Goal: Task Accomplishment & Management: Manage account settings

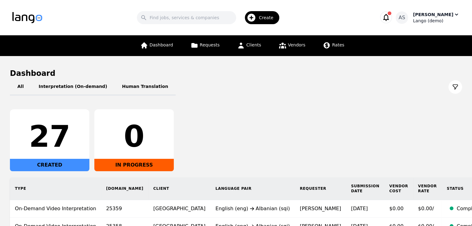
click at [438, 23] on div "Lango (demo)" at bounding box center [436, 21] width 47 height 6
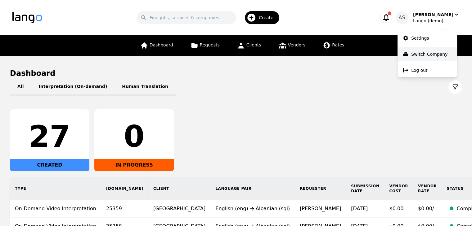
click at [441, 51] on p "Switch Company" at bounding box center [429, 54] width 36 height 6
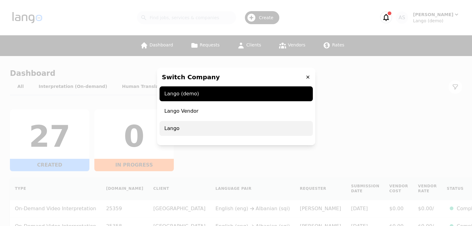
click at [224, 126] on span "Lango" at bounding box center [235, 128] width 153 height 15
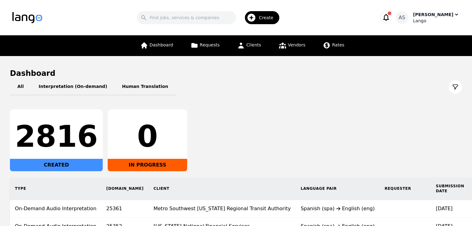
click at [439, 17] on div "[PERSON_NAME]" at bounding box center [433, 14] width 40 height 6
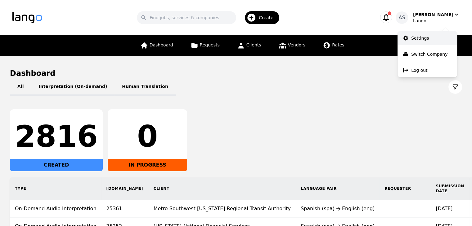
click at [417, 41] on link "Settings" at bounding box center [427, 38] width 60 height 14
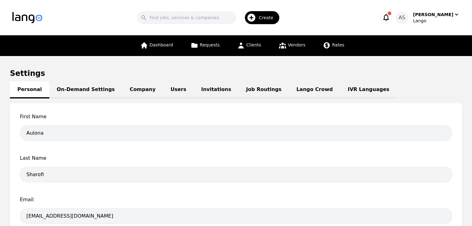
click at [238, 91] on link "Job Routings" at bounding box center [263, 90] width 50 height 17
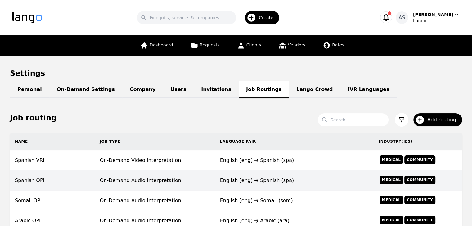
click at [172, 177] on td "On-Demand Audio Interpretation" at bounding box center [155, 181] width 120 height 20
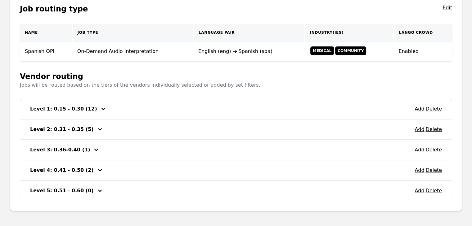
scroll to position [140, 0]
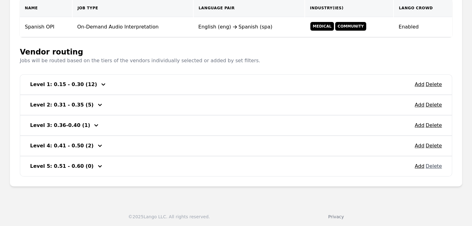
click at [437, 165] on button "Delete" at bounding box center [433, 166] width 16 height 7
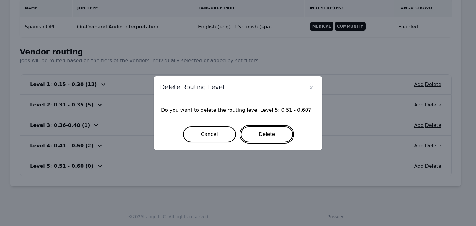
click at [266, 138] on button "Delete" at bounding box center [267, 134] width 52 height 16
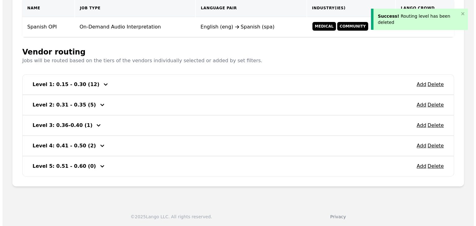
scroll to position [119, 0]
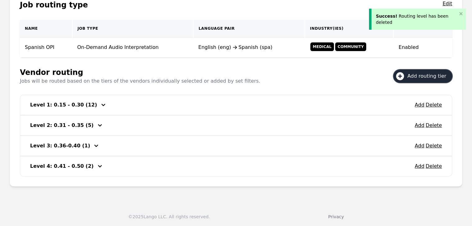
click at [427, 76] on span "Add routing tier" at bounding box center [428, 76] width 43 height 7
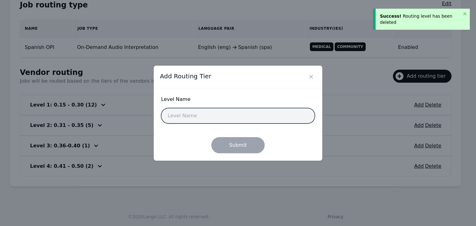
click at [215, 117] on input "text" at bounding box center [238, 116] width 154 height 16
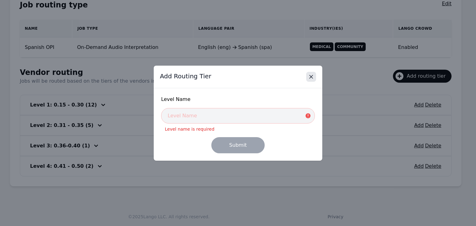
click at [311, 75] on icon "Close" at bounding box center [311, 77] width 6 height 6
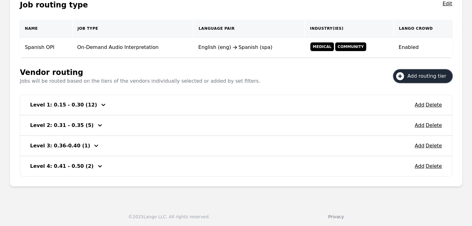
click at [101, 104] on icon "button" at bounding box center [103, 105] width 4 height 2
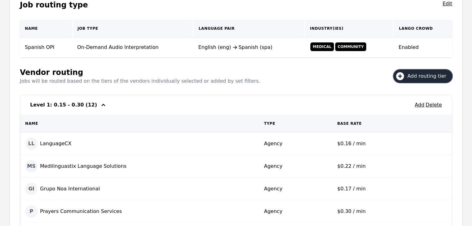
click at [100, 106] on icon "button" at bounding box center [103, 104] width 7 height 7
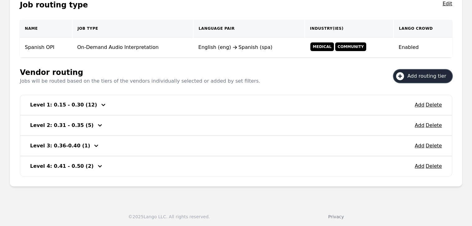
click at [417, 77] on span "Add routing tier" at bounding box center [428, 76] width 43 height 7
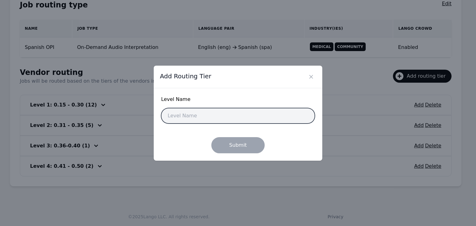
click at [235, 118] on input "text" at bounding box center [238, 116] width 154 height 16
type input "Level 1: 0.15 - 0.20"
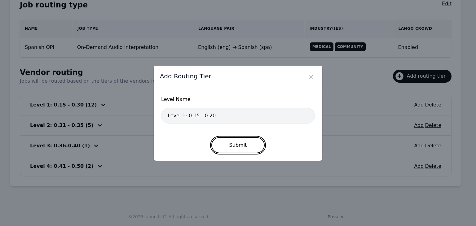
click at [244, 147] on button "Submit" at bounding box center [238, 145] width 54 height 16
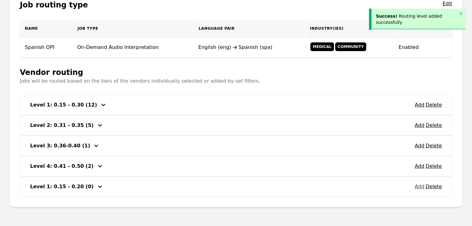
click at [423, 186] on button "Add" at bounding box center [419, 186] width 10 height 7
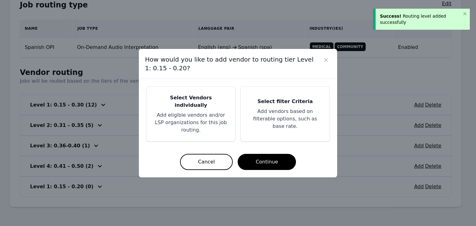
click at [202, 113] on p "Add eligible vendors and/or LSP organizations for this job routing." at bounding box center [191, 123] width 74 height 22
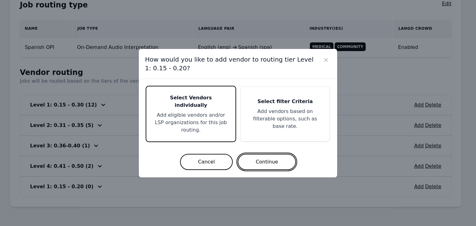
click at [249, 154] on button "Continue" at bounding box center [267, 162] width 58 height 16
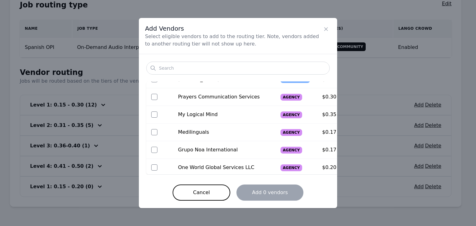
scroll to position [217, 0]
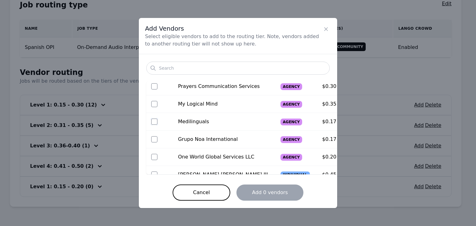
click at [153, 122] on input "checkbox" at bounding box center [154, 122] width 6 height 6
checkbox input "true"
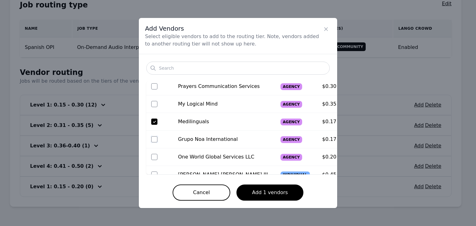
click at [153, 140] on input "checkbox" at bounding box center [154, 139] width 6 height 6
checkbox input "true"
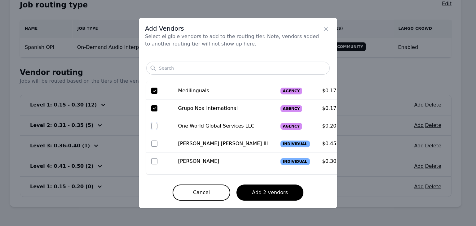
click at [156, 127] on input "checkbox" at bounding box center [154, 126] width 6 height 6
checkbox input "true"
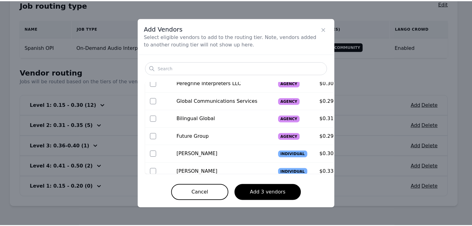
scroll to position [419, 0]
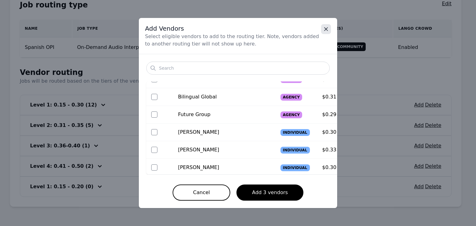
click at [326, 32] on icon "Close" at bounding box center [326, 29] width 6 height 6
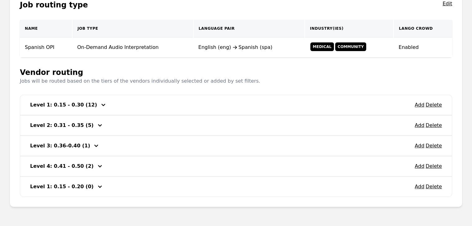
click at [100, 104] on icon "button" at bounding box center [103, 104] width 7 height 7
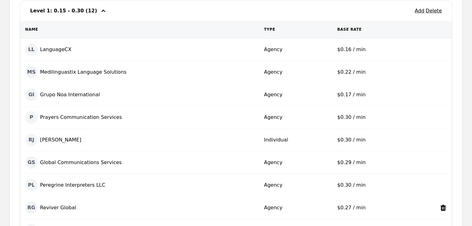
scroll to position [212, 0]
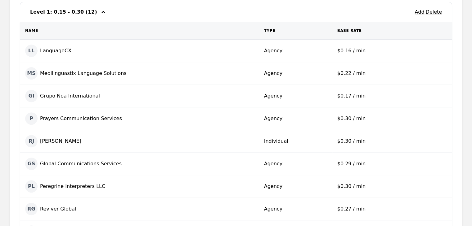
click at [101, 11] on icon "button" at bounding box center [103, 12] width 4 height 2
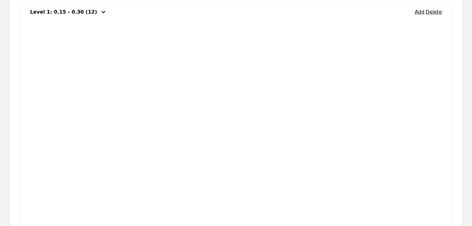
scroll to position [140, 0]
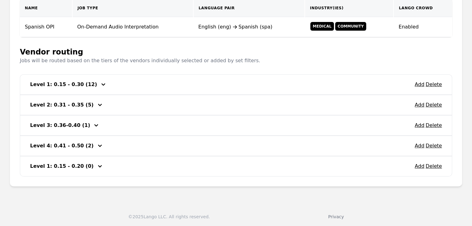
click at [96, 164] on icon "button" at bounding box center [99, 166] width 7 height 7
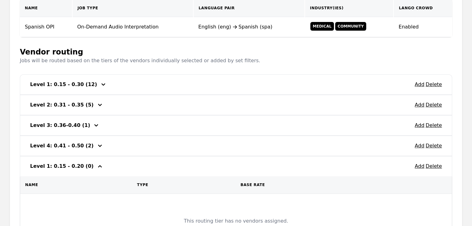
scroll to position [212, 0]
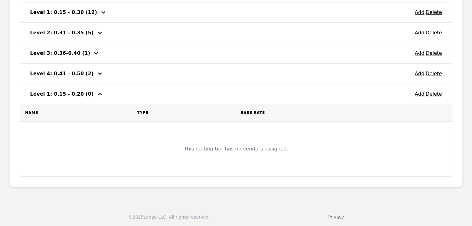
click at [96, 94] on icon "button" at bounding box center [99, 94] width 7 height 7
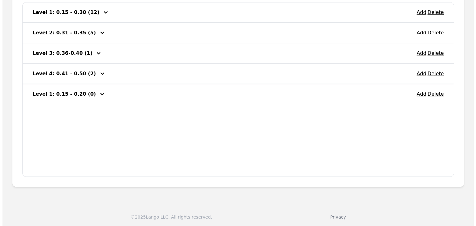
scroll to position [140, 0]
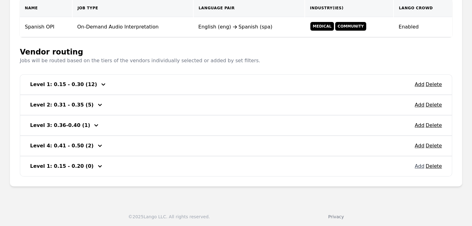
click at [419, 166] on button "Add" at bounding box center [419, 166] width 10 height 7
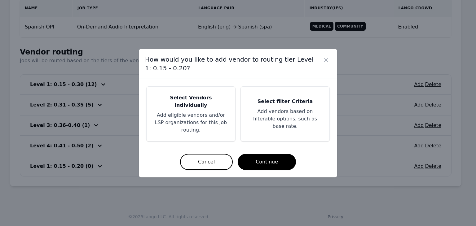
click at [209, 100] on div "Select Vendors individually Add eligible vendors and/or LSP organizations for t…" at bounding box center [191, 114] width 89 height 55
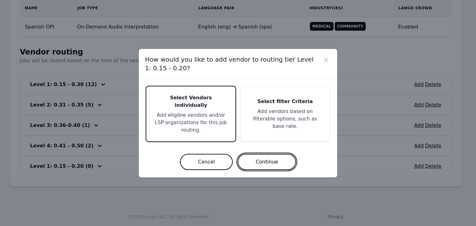
click at [280, 154] on button "Continue" at bounding box center [267, 162] width 58 height 16
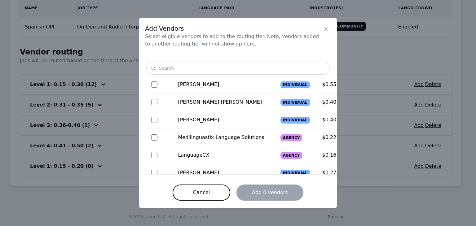
scroll to position [124, 0]
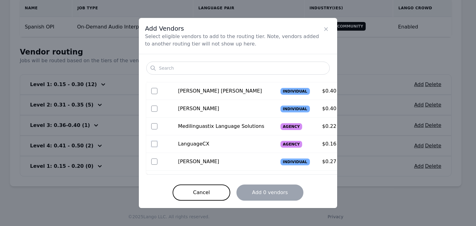
click at [151, 142] on input "checkbox" at bounding box center [154, 144] width 6 height 6
checkbox input "true"
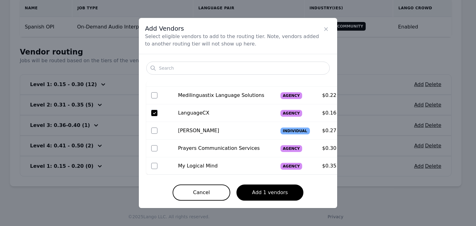
scroll to position [186, 0]
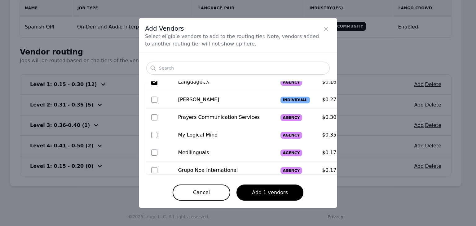
click at [153, 153] on input "checkbox" at bounding box center [154, 153] width 6 height 6
checkbox input "true"
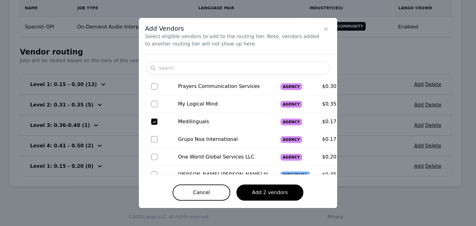
click at [156, 139] on input "checkbox" at bounding box center [154, 139] width 6 height 6
checkbox input "true"
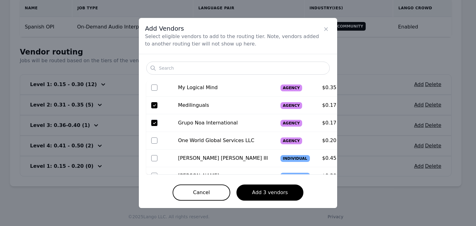
scroll to position [248, 0]
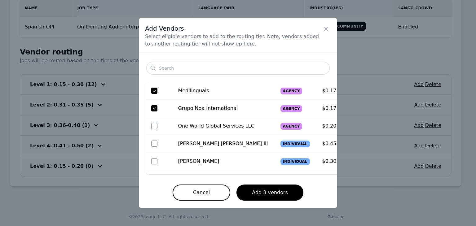
click at [151, 125] on input "checkbox" at bounding box center [154, 126] width 6 height 6
checkbox input "true"
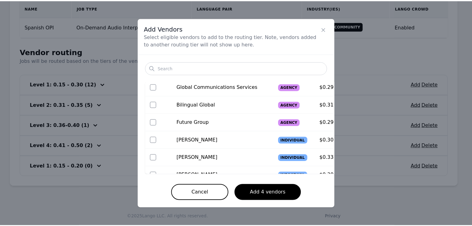
scroll to position [419, 0]
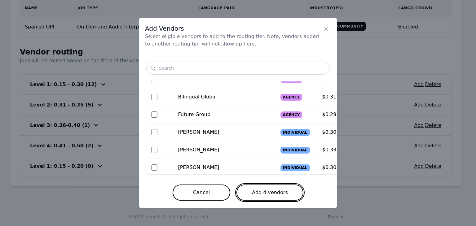
click at [264, 192] on button "Add 4 vendors" at bounding box center [270, 193] width 67 height 16
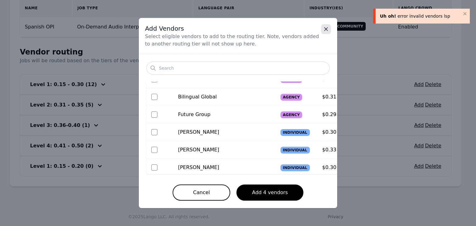
click at [325, 30] on icon "Close" at bounding box center [326, 29] width 6 height 6
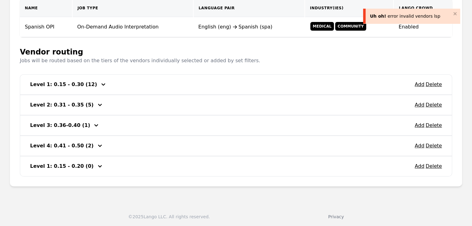
click at [100, 86] on icon "button" at bounding box center [103, 84] width 7 height 7
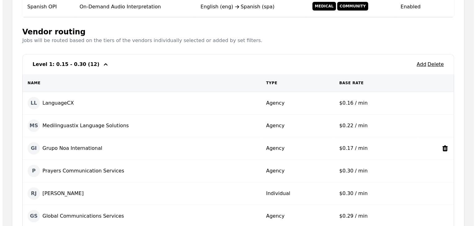
scroll to position [171, 0]
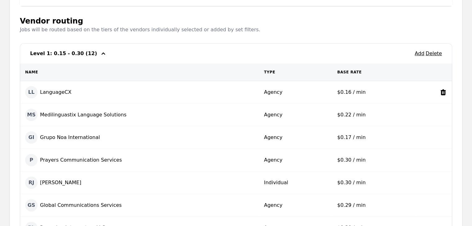
click at [444, 92] on icon at bounding box center [442, 92] width 7 height 7
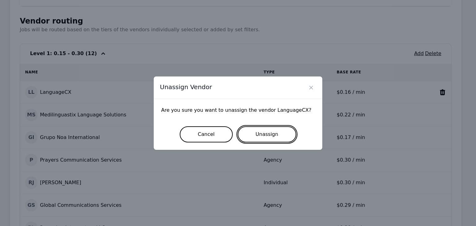
click at [255, 135] on button "Unassign" at bounding box center [267, 134] width 59 height 16
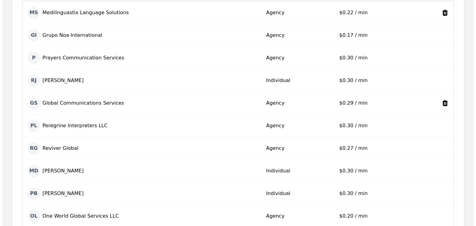
scroll to position [189, 0]
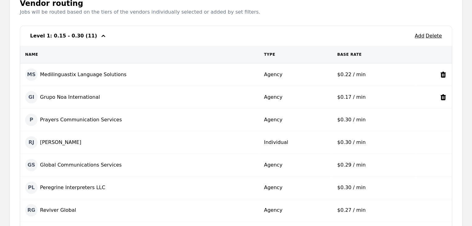
click at [443, 97] on icon at bounding box center [442, 97] width 5 height 6
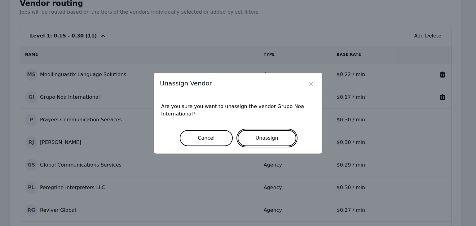
click at [277, 134] on button "Unassign" at bounding box center [267, 138] width 59 height 16
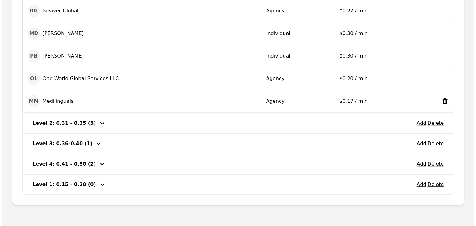
scroll to position [321, 0]
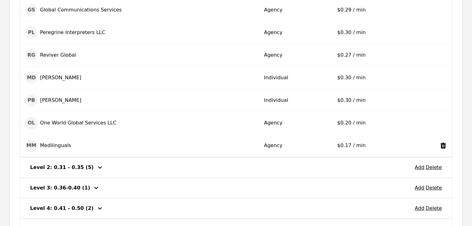
click at [443, 143] on icon at bounding box center [442, 146] width 5 height 6
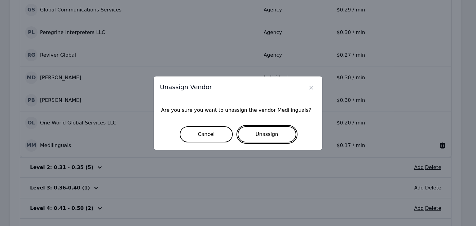
click at [276, 136] on button "Unassign" at bounding box center [267, 134] width 59 height 16
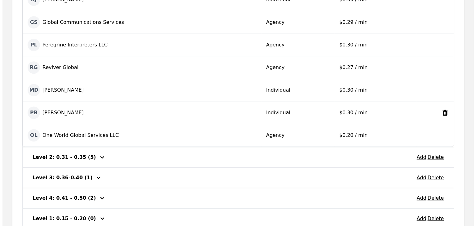
scroll to position [295, 0]
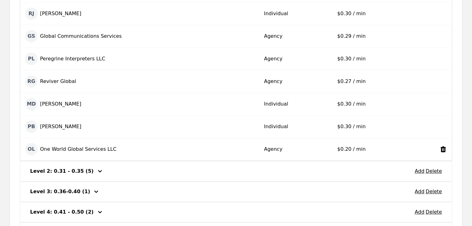
click at [442, 150] on icon at bounding box center [442, 149] width 5 height 6
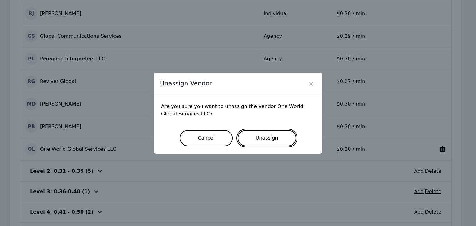
click at [280, 142] on button "Unassign" at bounding box center [267, 138] width 59 height 16
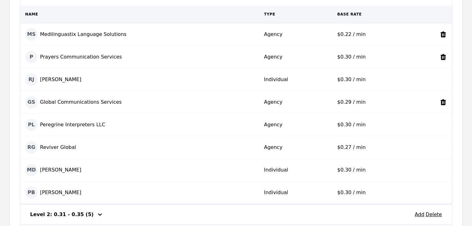
scroll to position [214, 0]
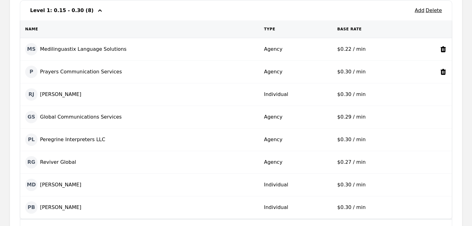
click at [96, 11] on icon "button" at bounding box center [99, 10] width 7 height 7
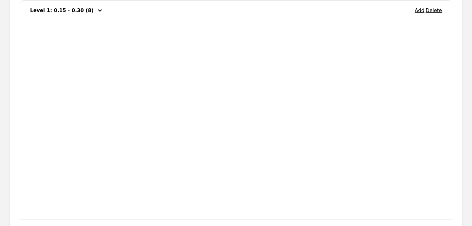
scroll to position [140, 0]
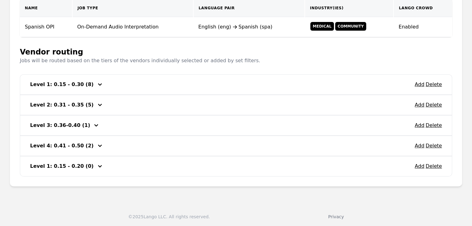
click at [96, 164] on icon "button" at bounding box center [99, 166] width 7 height 7
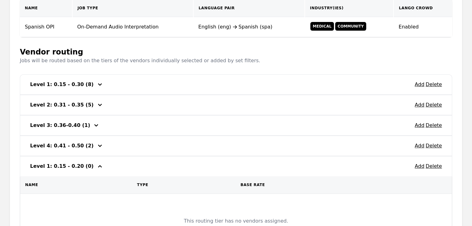
scroll to position [212, 0]
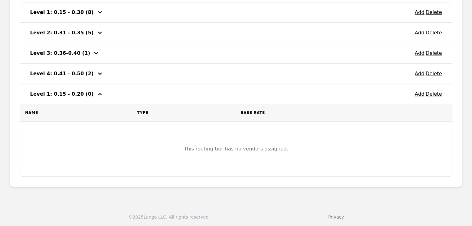
click at [96, 93] on icon "button" at bounding box center [99, 94] width 7 height 7
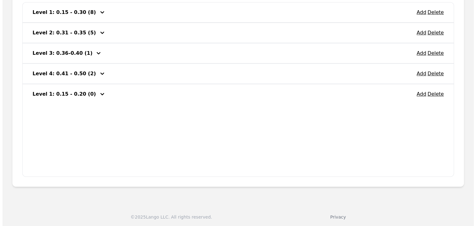
scroll to position [140, 0]
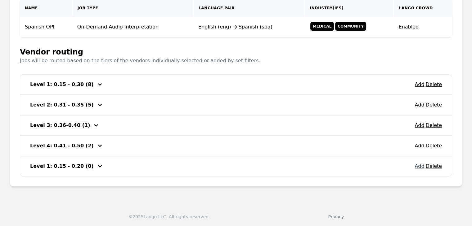
click at [420, 164] on button "Add" at bounding box center [419, 166] width 10 height 7
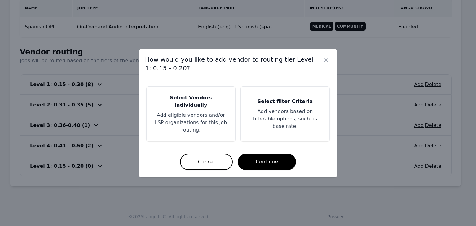
click at [177, 113] on p "Add eligible vendors and/or LSP organizations for this job routing." at bounding box center [191, 123] width 74 height 22
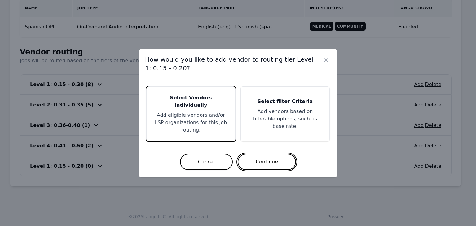
click at [254, 156] on button "Continue" at bounding box center [267, 162] width 58 height 16
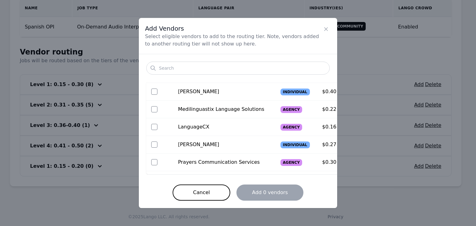
scroll to position [155, 0]
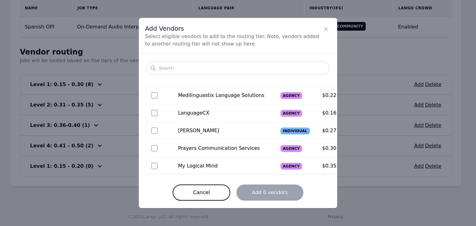
click at [156, 114] on input "checkbox" at bounding box center [154, 113] width 6 height 6
checkbox input "true"
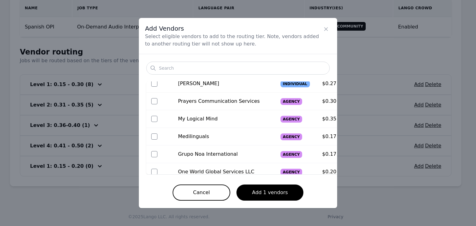
scroll to position [217, 0]
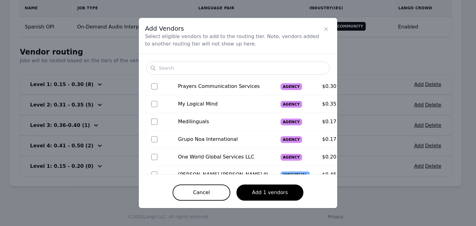
click at [155, 120] on input "checkbox" at bounding box center [154, 122] width 6 height 6
checkbox input "true"
click at [156, 140] on input "checkbox" at bounding box center [154, 139] width 6 height 6
checkbox input "true"
click at [154, 158] on input "checkbox" at bounding box center [154, 157] width 6 height 6
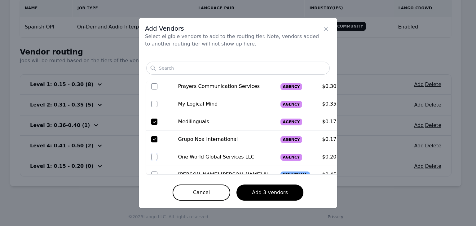
checkbox input "true"
click at [256, 194] on button "Add 4 vendors" at bounding box center [270, 193] width 67 height 16
click at [282, 188] on button "Add 4 vendors" at bounding box center [270, 193] width 67 height 16
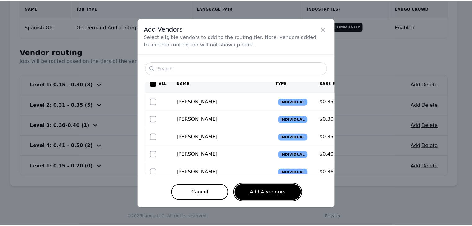
scroll to position [0, 0]
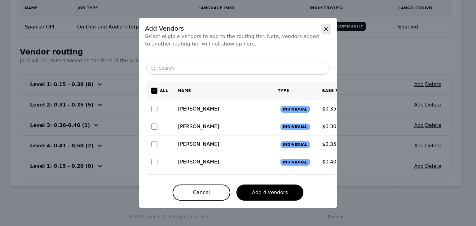
click at [326, 27] on icon "Close" at bounding box center [326, 29] width 6 height 6
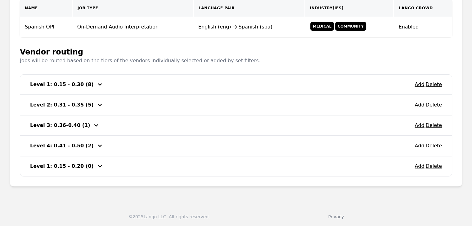
click at [96, 84] on icon "button" at bounding box center [99, 84] width 7 height 7
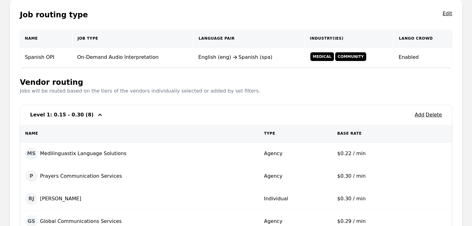
scroll to position [109, 0]
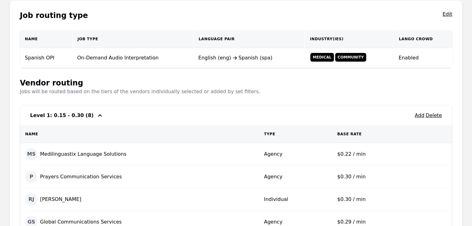
click at [96, 116] on icon "button" at bounding box center [99, 115] width 7 height 7
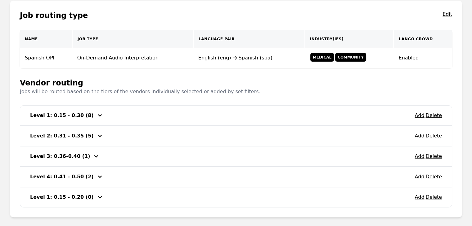
click at [96, 194] on icon "button" at bounding box center [99, 197] width 7 height 7
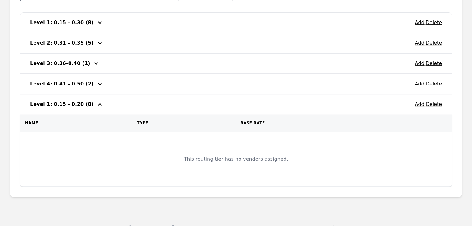
click at [96, 105] on icon "button" at bounding box center [99, 104] width 7 height 7
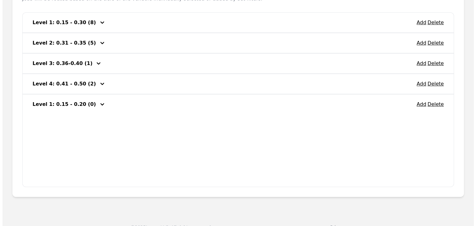
scroll to position [140, 0]
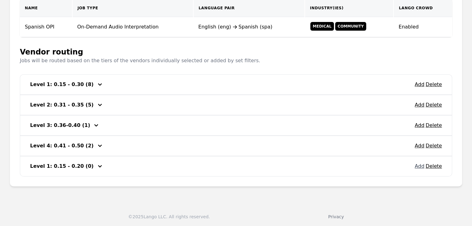
click at [420, 166] on button "Add" at bounding box center [419, 166] width 10 height 7
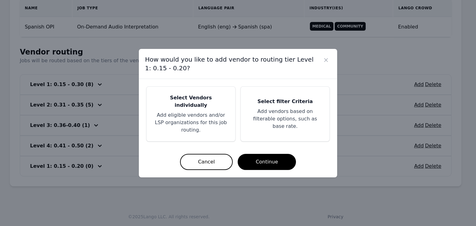
click at [277, 123] on p "Add vendors based on filterable options, such as base rate." at bounding box center [285, 119] width 74 height 22
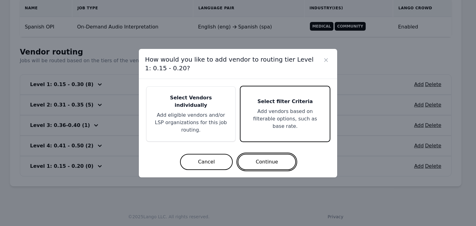
click at [282, 154] on button "Continue" at bounding box center [267, 162] width 58 height 16
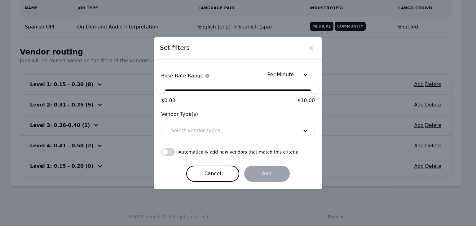
click at [282, 133] on div at bounding box center [230, 130] width 132 height 15
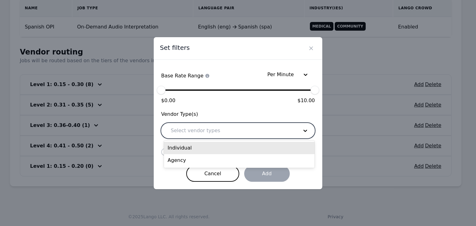
click at [287, 127] on div at bounding box center [230, 130] width 132 height 15
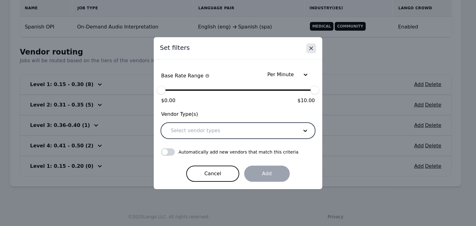
click at [314, 49] on icon "Close" at bounding box center [311, 48] width 6 height 6
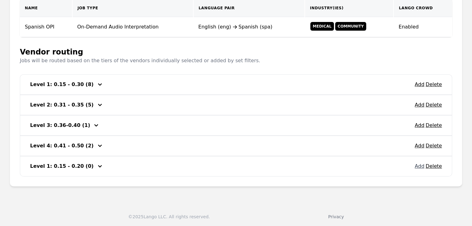
click at [418, 168] on button "Add" at bounding box center [419, 166] width 10 height 7
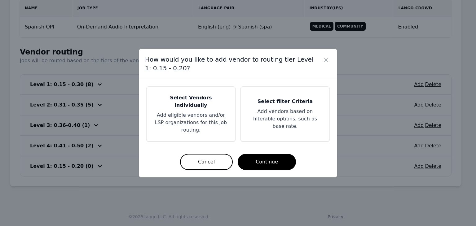
click at [216, 127] on div "Select Vendors individually Add eligible vendors and/or LSP organizations for t…" at bounding box center [191, 114] width 89 height 55
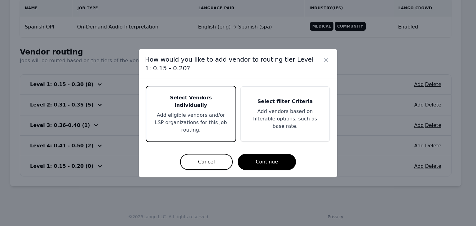
click at [255, 166] on div "Select Vendors individually Add eligible vendors and/or LSP organizations for t…" at bounding box center [238, 128] width 198 height 99
click at [255, 160] on button "Continue" at bounding box center [267, 162] width 58 height 16
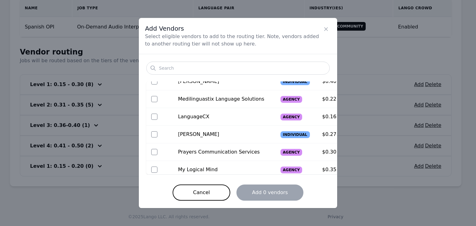
scroll to position [155, 0]
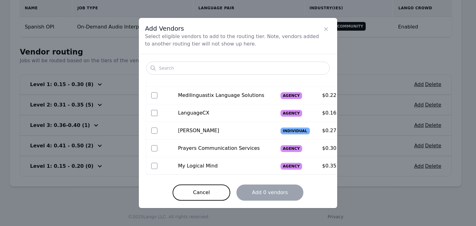
click at [156, 112] on input "checkbox" at bounding box center [154, 113] width 6 height 6
checkbox input "true"
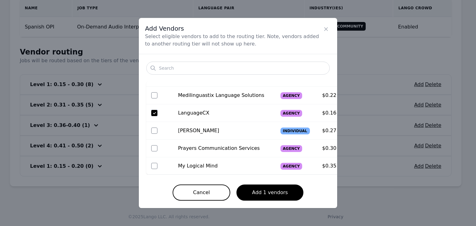
scroll to position [186, 0]
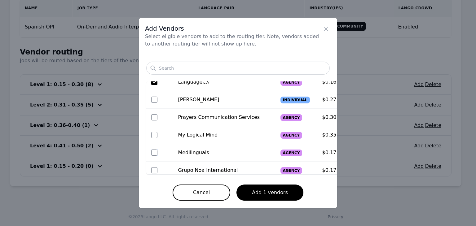
click at [156, 152] on input "checkbox" at bounding box center [154, 153] width 6 height 6
checkbox input "true"
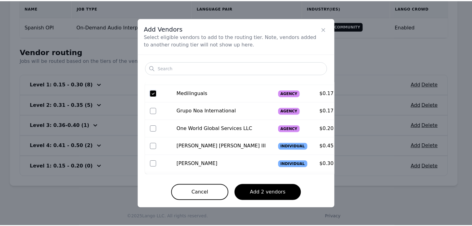
scroll to position [248, 0]
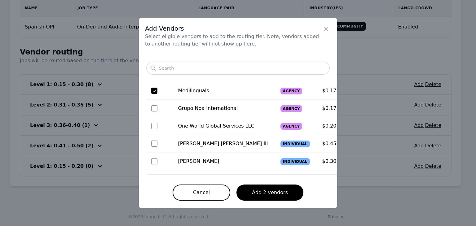
click at [155, 108] on input "checkbox" at bounding box center [154, 108] width 6 height 6
checkbox input "true"
click at [150, 127] on td at bounding box center [159, 127] width 27 height 18
click at [155, 127] on input "checkbox" at bounding box center [154, 126] width 6 height 6
checkbox input "true"
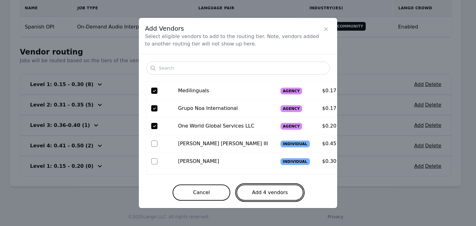
click at [250, 194] on button "Add 4 vendors" at bounding box center [270, 193] width 67 height 16
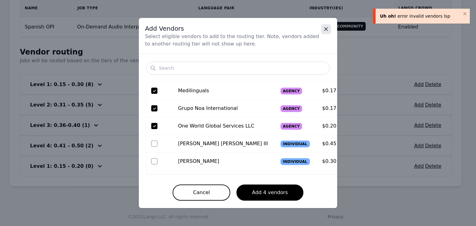
click at [324, 30] on icon "Close" at bounding box center [326, 29] width 6 height 6
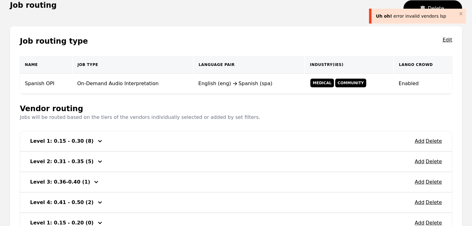
scroll to position [78, 0]
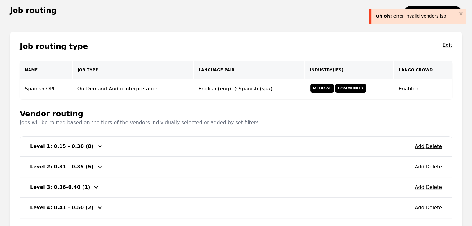
click at [96, 145] on icon "button" at bounding box center [99, 146] width 7 height 7
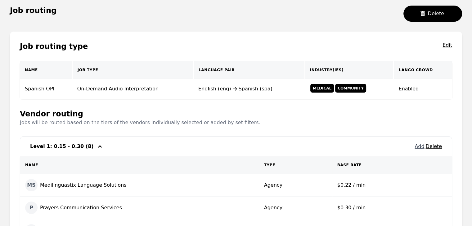
click at [420, 148] on button "Add" at bounding box center [419, 146] width 10 height 7
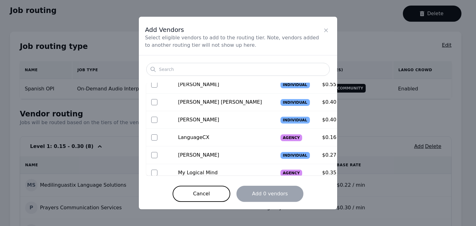
scroll to position [124, 0]
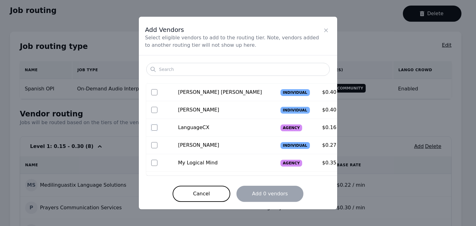
click at [153, 127] on input "checkbox" at bounding box center [154, 128] width 6 height 6
checkbox input "true"
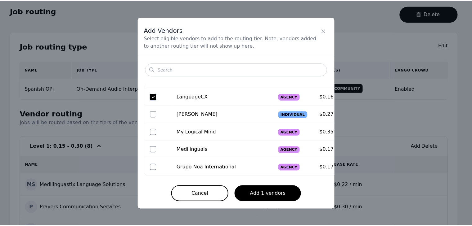
scroll to position [186, 0]
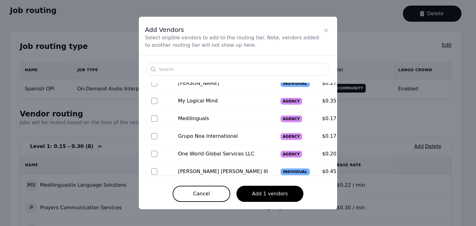
click at [154, 119] on input "checkbox" at bounding box center [154, 119] width 6 height 6
checkbox input "true"
click at [158, 133] on div at bounding box center [159, 136] width 17 height 6
click at [155, 135] on input "checkbox" at bounding box center [154, 136] width 6 height 6
checkbox input "true"
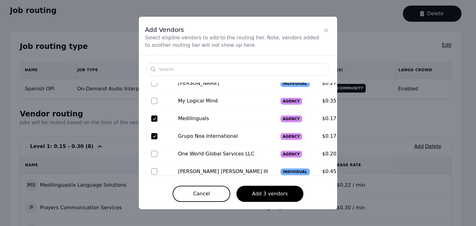
drag, startPoint x: 153, startPoint y: 148, endPoint x: 152, endPoint y: 154, distance: 5.8
click at [152, 154] on td at bounding box center [159, 154] width 27 height 18
click at [152, 154] on input "checkbox" at bounding box center [154, 154] width 6 height 6
checkbox input "true"
click at [248, 191] on button "Add 4 vendors" at bounding box center [270, 194] width 67 height 16
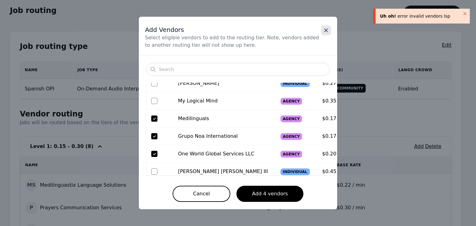
click at [328, 30] on icon "Close" at bounding box center [326, 30] width 6 height 6
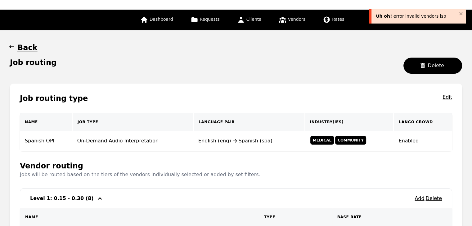
scroll to position [0, 0]
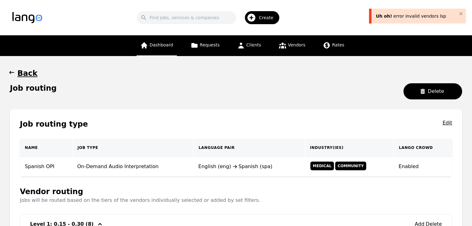
click at [165, 51] on link "Dashboard" at bounding box center [156, 45] width 40 height 21
